Goal: Task Accomplishment & Management: Manage account settings

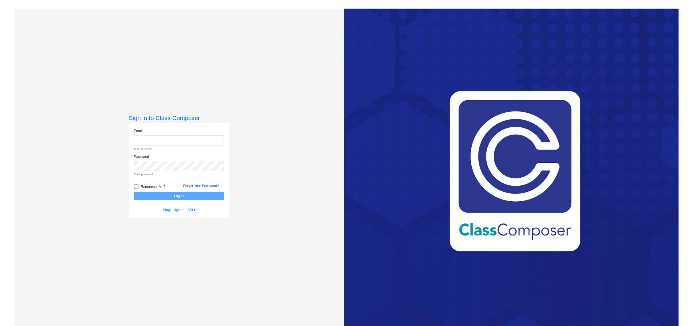
click at [192, 186] on form "Email Enter an email. Password Enter password. Remember Me? Forgot Your Passwor…" at bounding box center [179, 170] width 90 height 84
click at [173, 144] on input "email" at bounding box center [179, 140] width 90 height 11
click at [175, 141] on input "email" at bounding box center [179, 140] width 90 height 11
click at [0, 326] on com-1password-button at bounding box center [0, 326] width 0 height 0
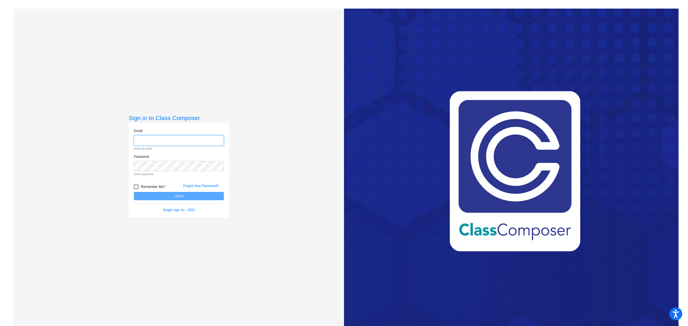
click at [186, 141] on input "email" at bounding box center [179, 140] width 90 height 11
click at [0, 326] on com-1password-button at bounding box center [0, 326] width 0 height 0
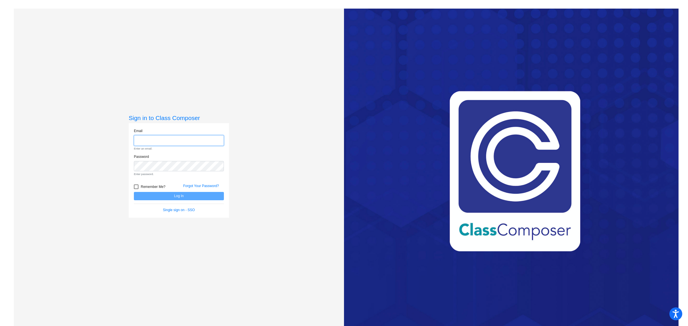
click at [0, 326] on com-1password-button at bounding box center [0, 326] width 0 height 0
click at [254, 160] on div "Sign in to Class Composer Email Enter an email. Password Enter password. Rememb…" at bounding box center [179, 172] width 330 height 326
